Goal: Navigation & Orientation: Find specific page/section

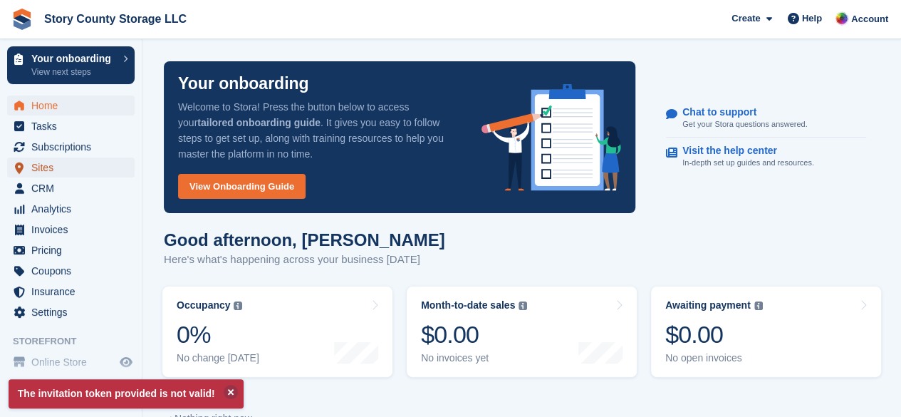
click at [43, 163] on span "Sites" at bounding box center [73, 167] width 85 height 20
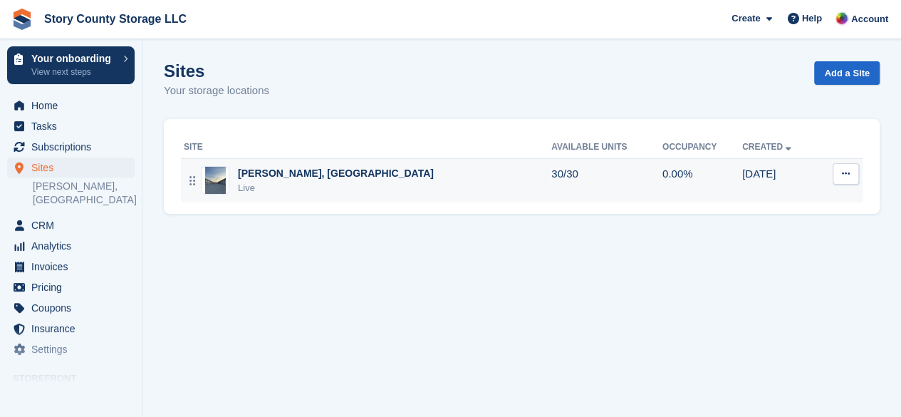
click at [839, 179] on button at bounding box center [845, 173] width 26 height 21
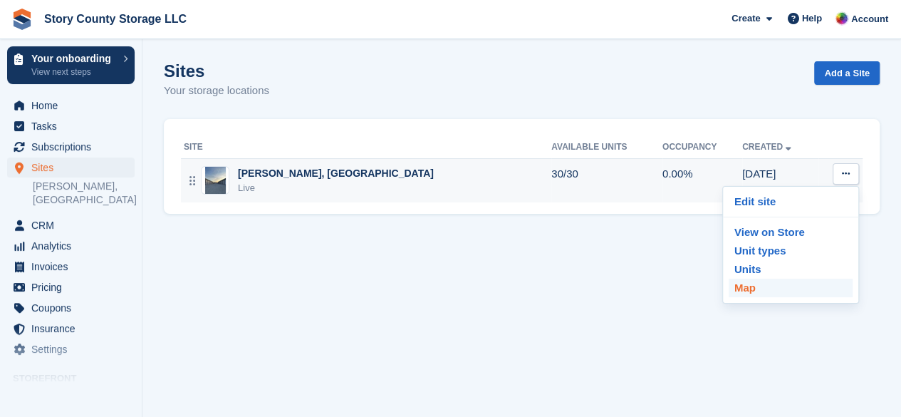
click at [745, 286] on p "Map" at bounding box center [790, 287] width 124 height 19
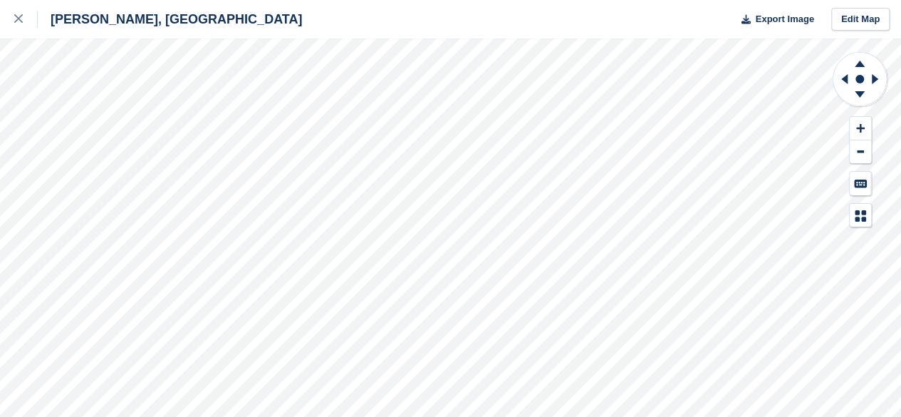
click at [199, 134] on div "Roland, IA Export Image Edit Map" at bounding box center [450, 208] width 901 height 417
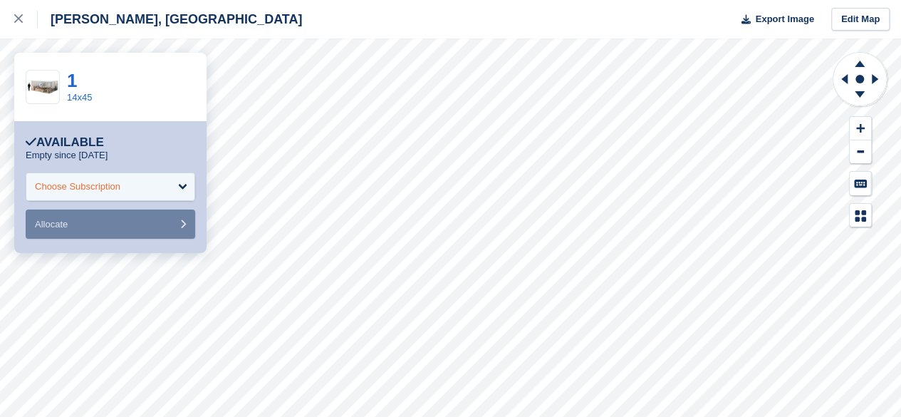
click at [145, 178] on div "Choose Subscription" at bounding box center [110, 186] width 169 height 28
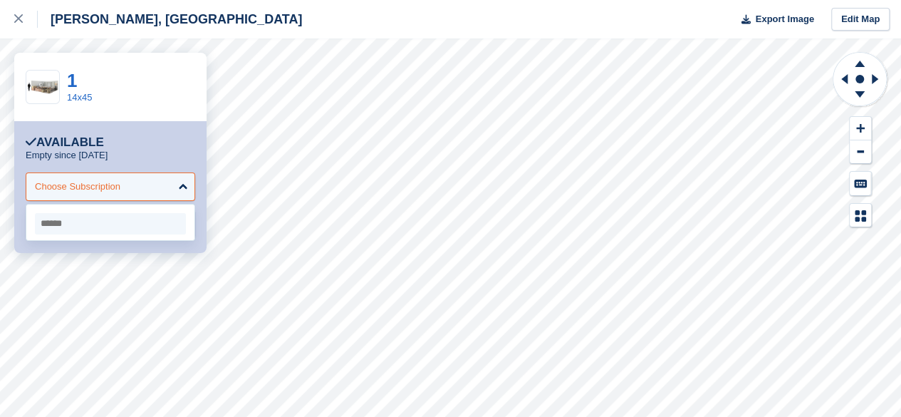
click at [145, 178] on div "Choose Subscription" at bounding box center [110, 186] width 169 height 28
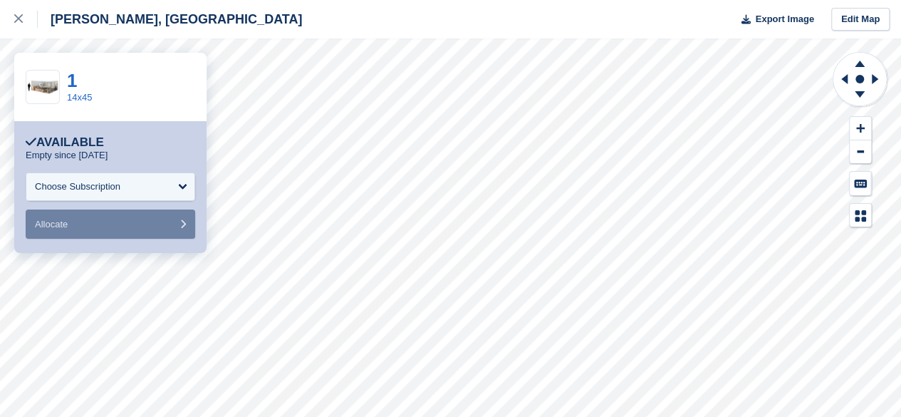
click at [80, 137] on div "Available" at bounding box center [65, 142] width 78 height 14
click at [41, 140] on div "Available" at bounding box center [65, 142] width 78 height 14
